Goal: Task Accomplishment & Management: Use online tool/utility

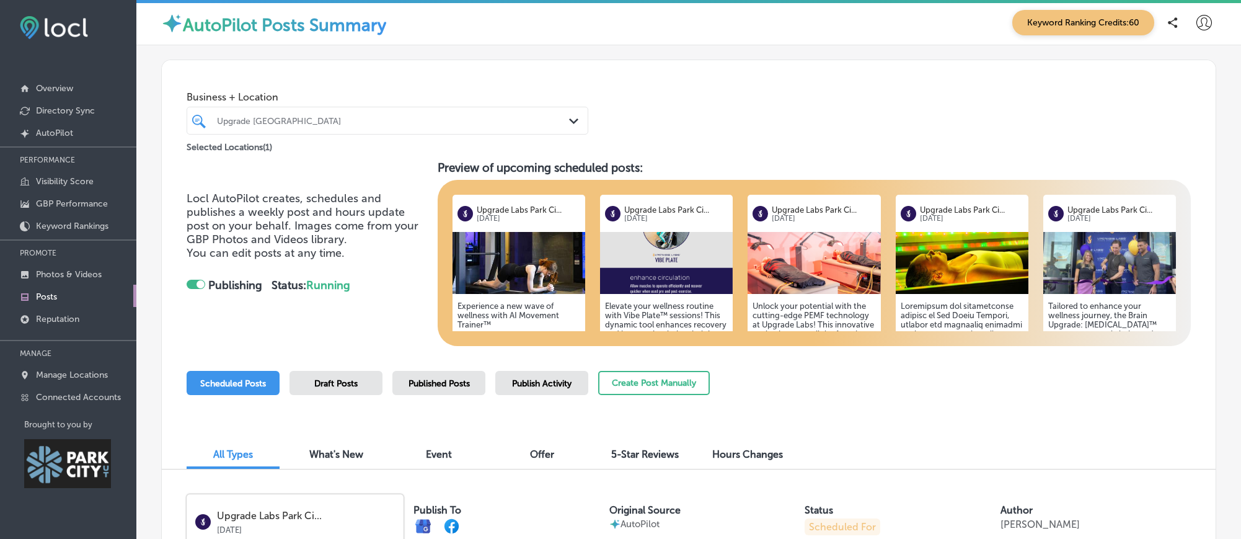
scroll to position [143, 0]
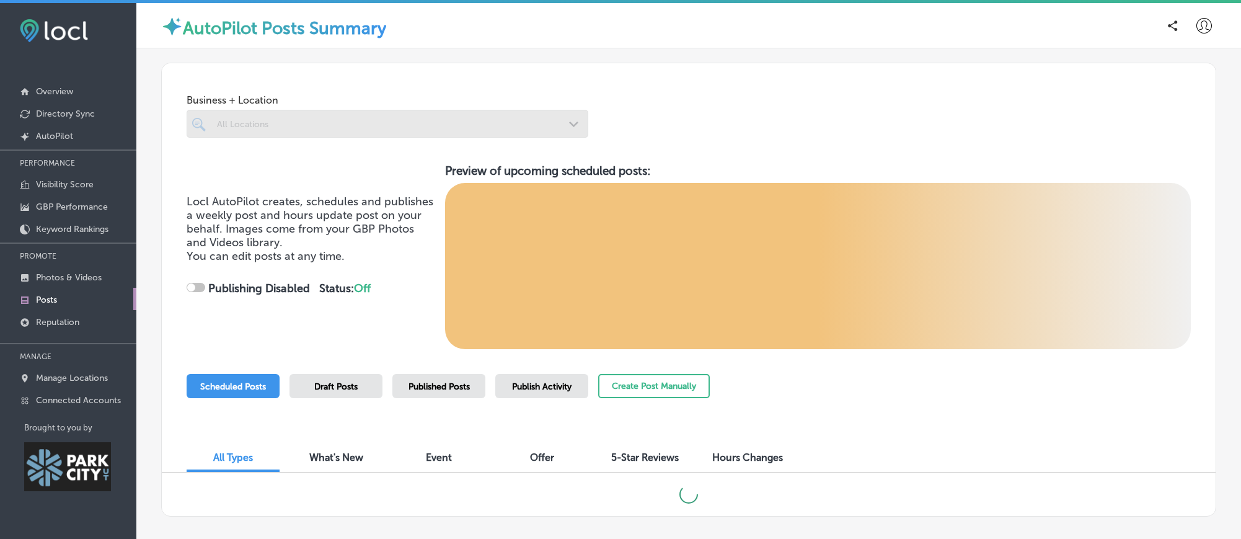
scroll to position [3, 0]
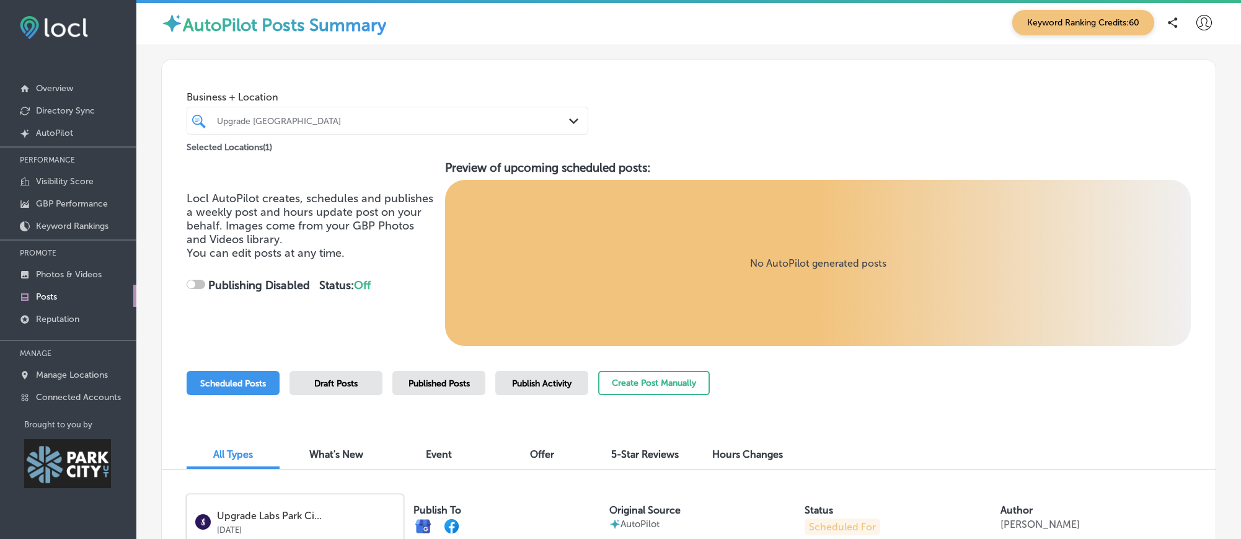
checkbox input "true"
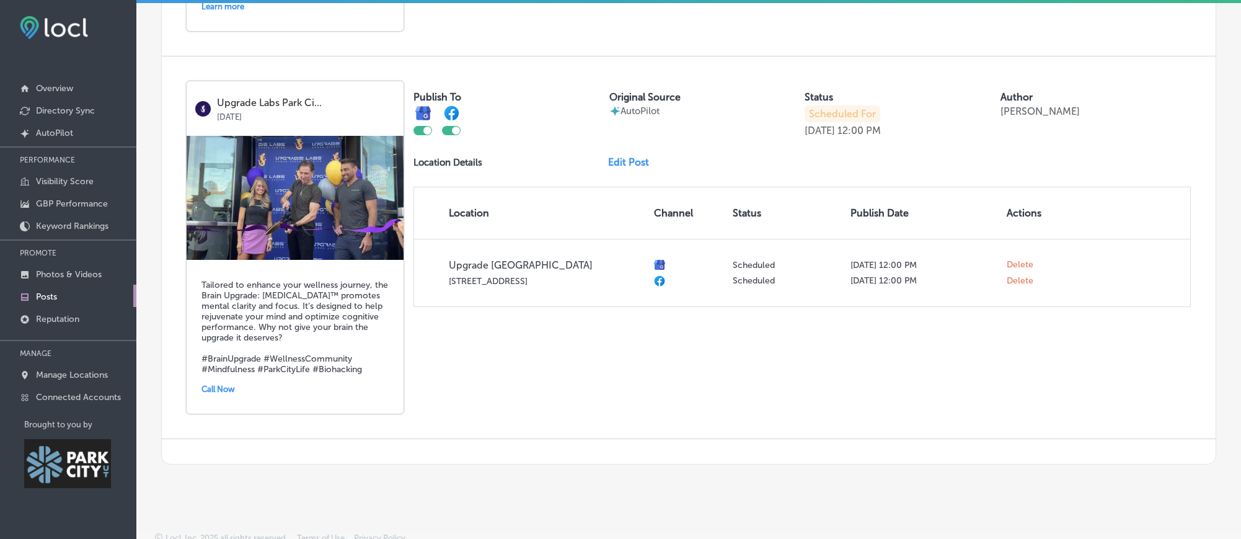
scroll to position [2099, 0]
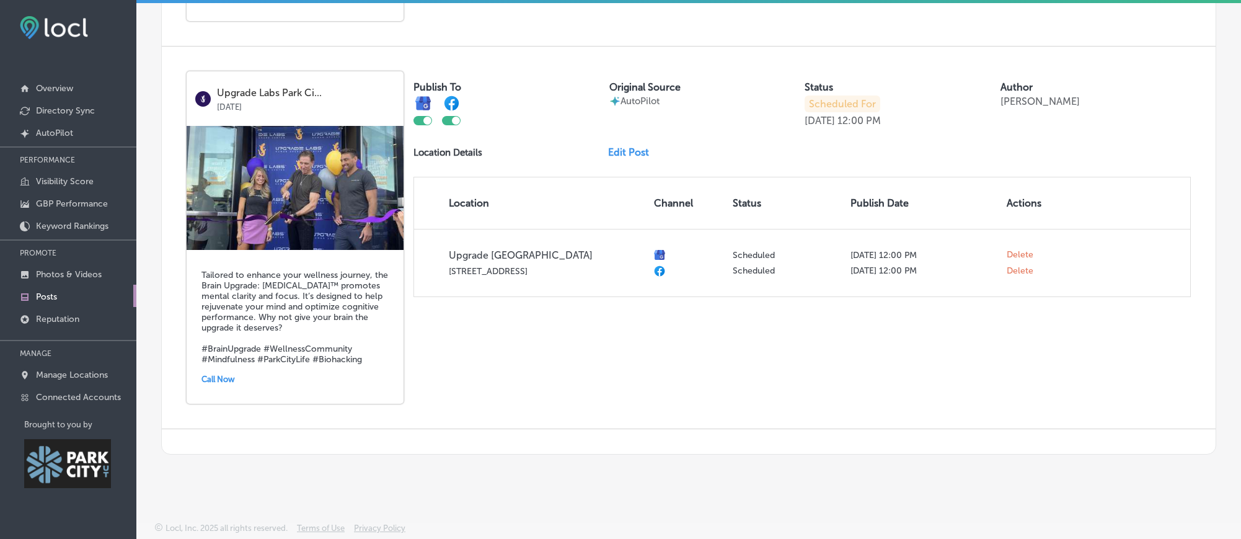
click at [630, 158] on link "Edit Post" at bounding box center [633, 152] width 51 height 12
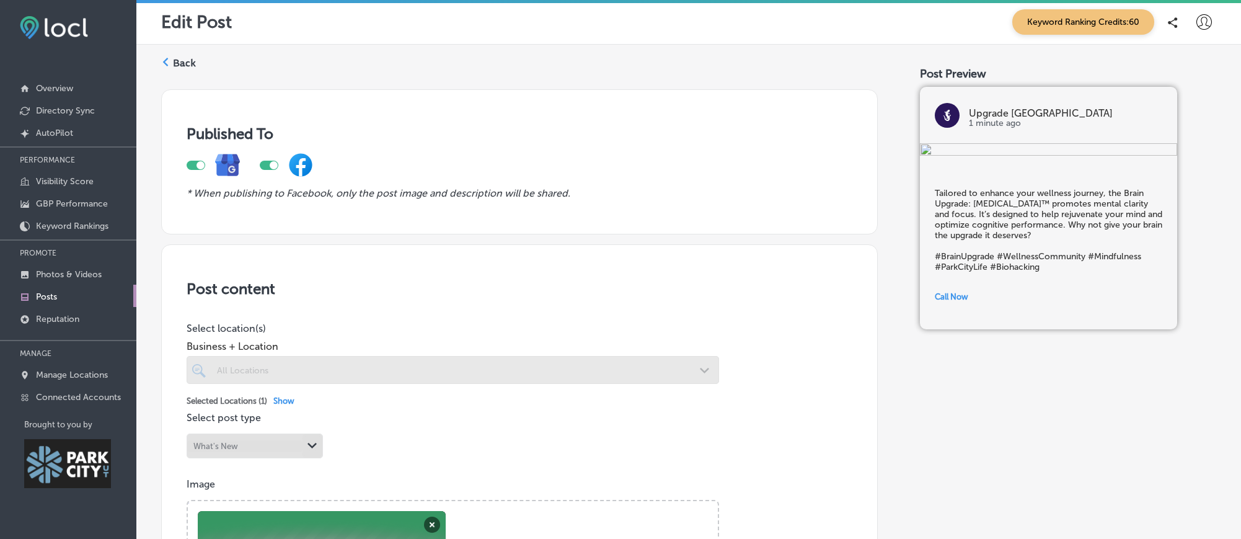
drag, startPoint x: 482, startPoint y: 201, endPoint x: 475, endPoint y: 202, distance: 6.3
click at [482, 199] on icon "* When publishing to Facebook, only the post image and description will be shar…" at bounding box center [379, 193] width 384 height 12
click at [478, 199] on icon "* When publishing to Facebook, only the post image and description will be shar…" at bounding box center [379, 193] width 384 height 12
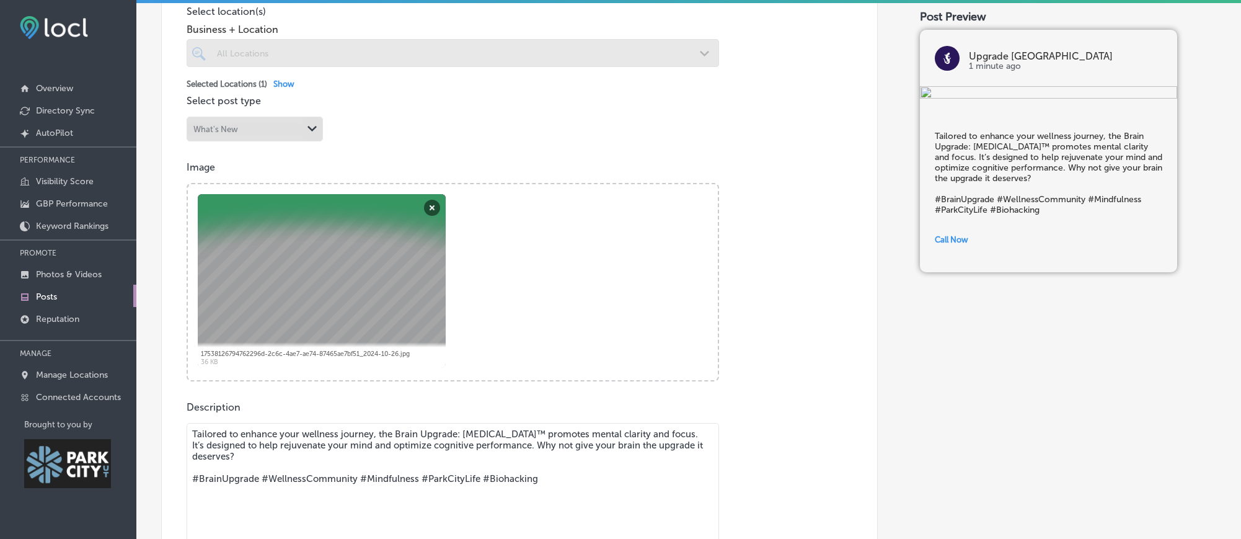
scroll to position [317, 0]
click at [478, 202] on ul "17538126794762296d-2c6c-4ae7-ae74-87465ae7bf51_2024-10-26.jpg Abort Retry Remov…" at bounding box center [456, 279] width 523 height 177
click at [485, 199] on ul "17538126794762296d-2c6c-4ae7-ae74-87465ae7bf51_2024-10-26.jpg Abort Retry Remov…" at bounding box center [456, 279] width 523 height 177
click at [440, 208] on button "Remove" at bounding box center [432, 207] width 16 height 16
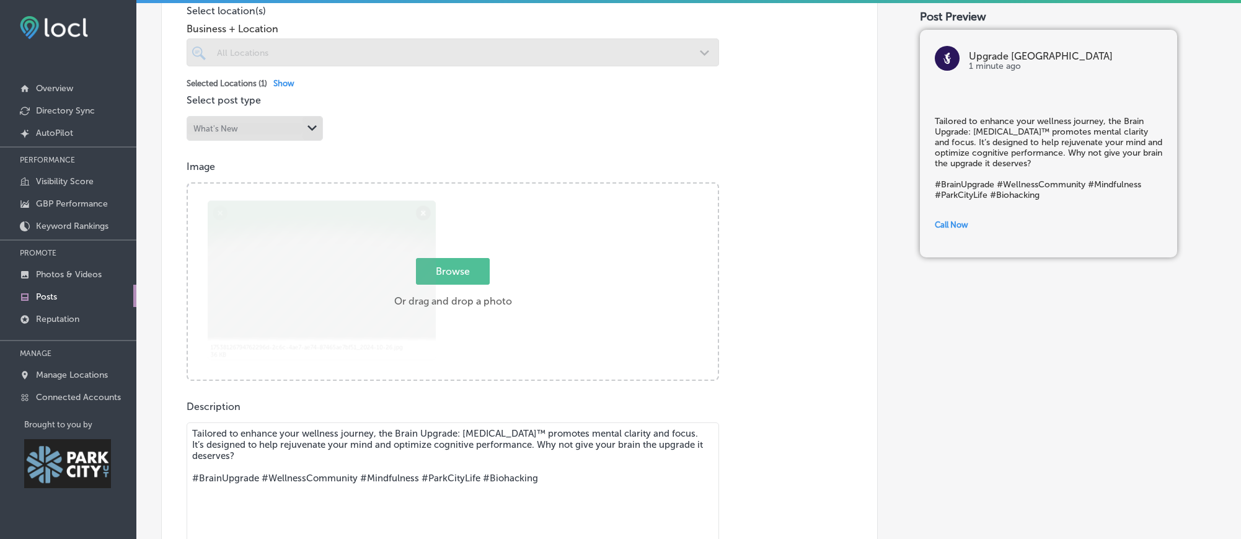
click at [431, 210] on div "Browse Or drag and drop a photo" at bounding box center [453, 286] width 530 height 198
click at [188, 184] on input "Browse Or drag and drop a photo" at bounding box center [453, 186] width 530 height 4
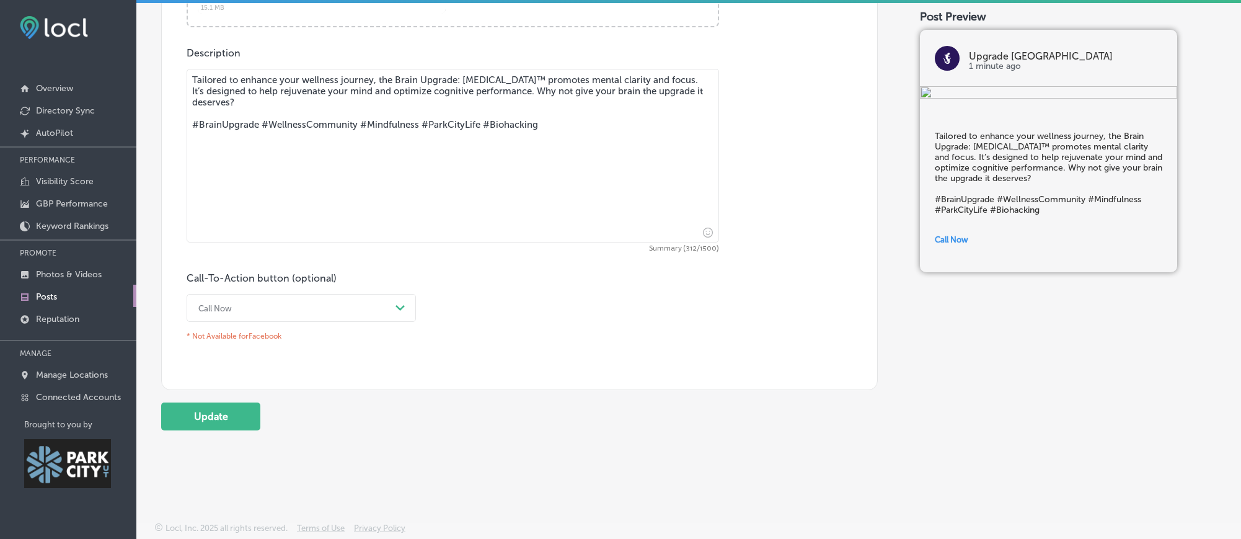
scroll to position [670, 0]
click at [356, 310] on div "Call Now" at bounding box center [291, 308] width 198 height 19
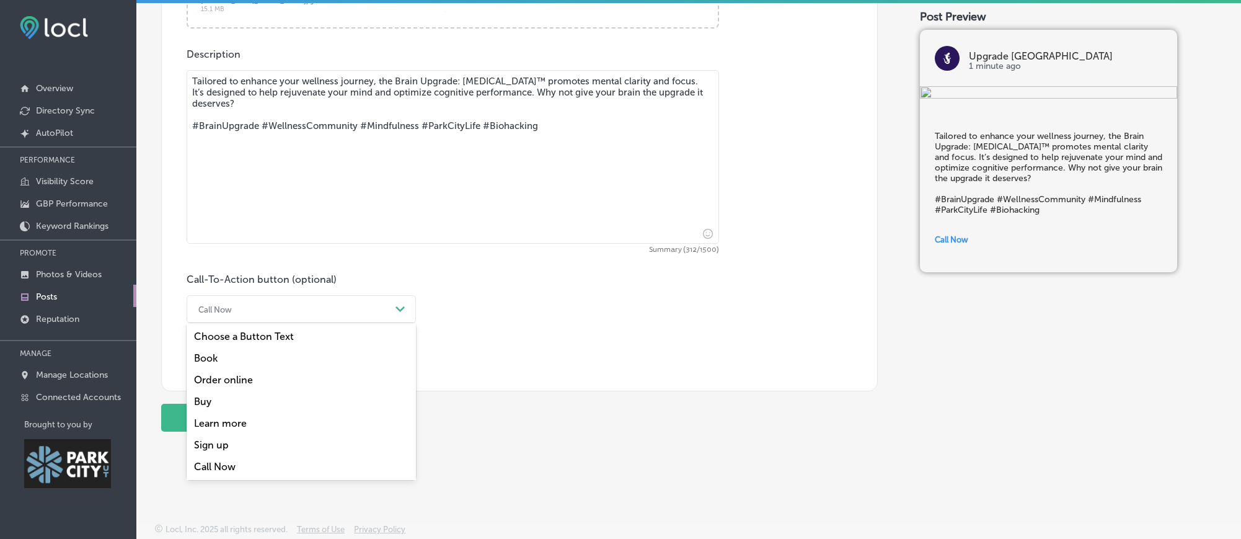
click at [241, 434] on div "Learn more" at bounding box center [301, 423] width 229 height 22
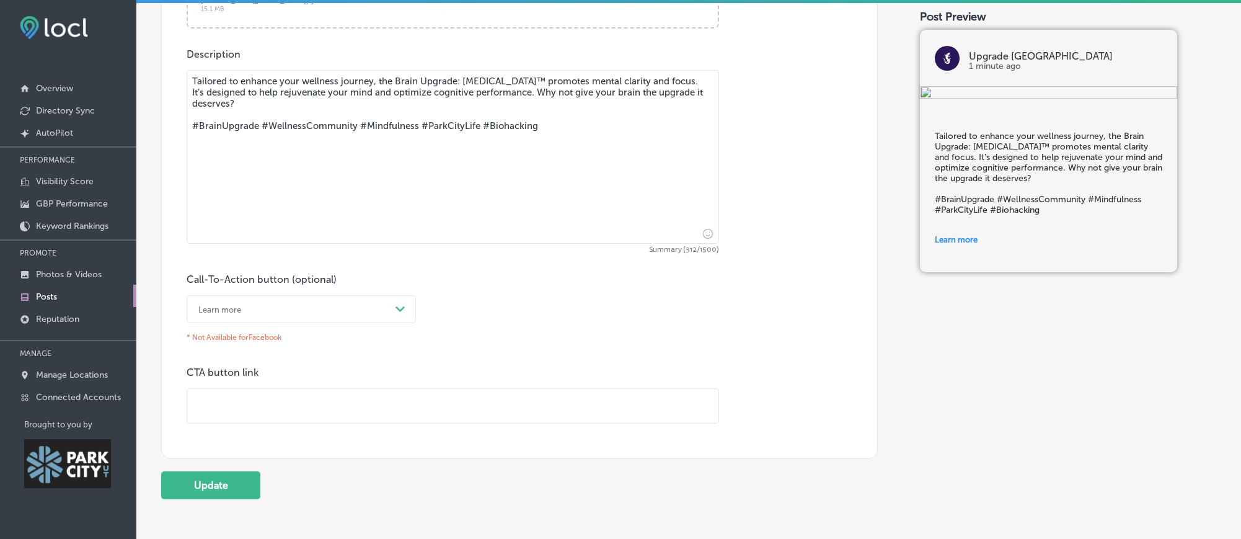
click at [278, 414] on input "text" at bounding box center [452, 406] width 531 height 34
paste input "[URL][DOMAIN_NAME]"
type input "[URL][DOMAIN_NAME]"
click at [238, 487] on button "Update" at bounding box center [210, 487] width 99 height 28
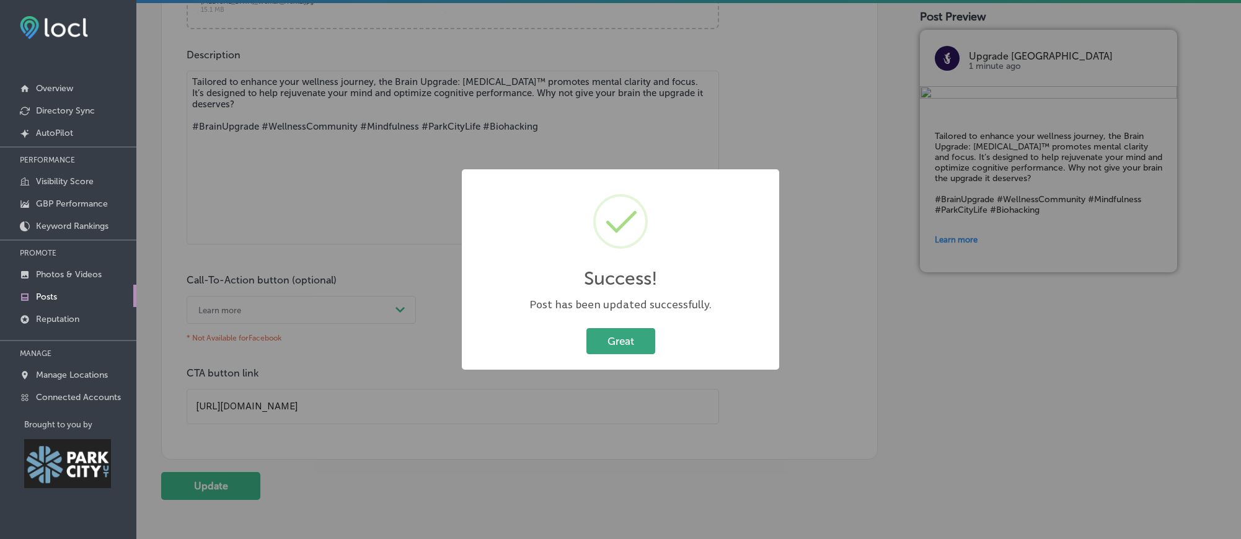
scroll to position [670, 0]
click at [623, 353] on button "Great" at bounding box center [620, 340] width 69 height 25
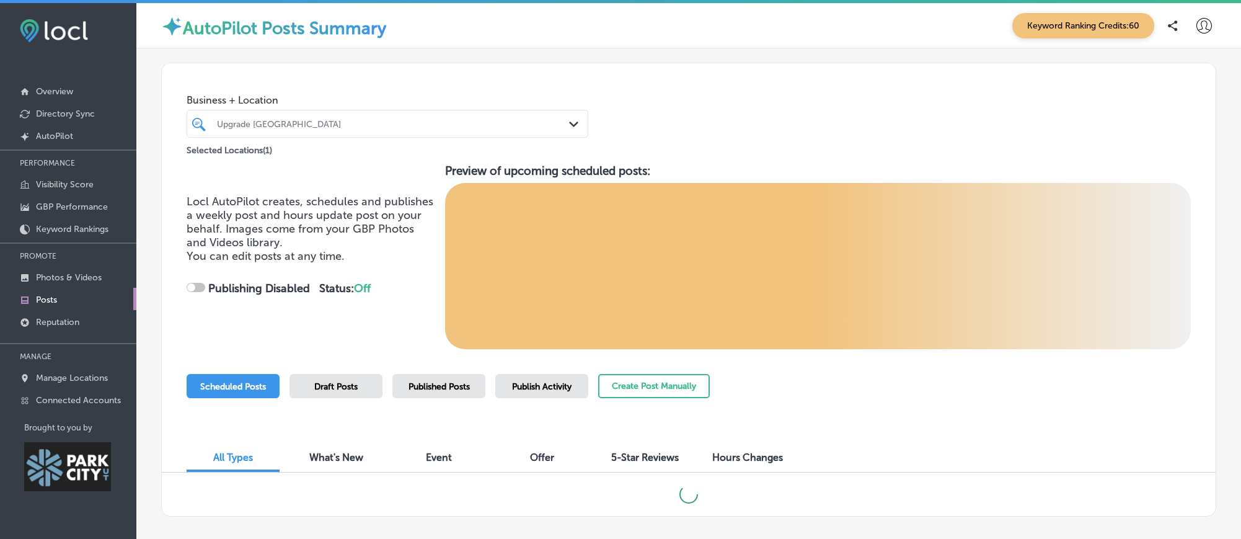
checkbox input "true"
